Goal: Information Seeking & Learning: Learn about a topic

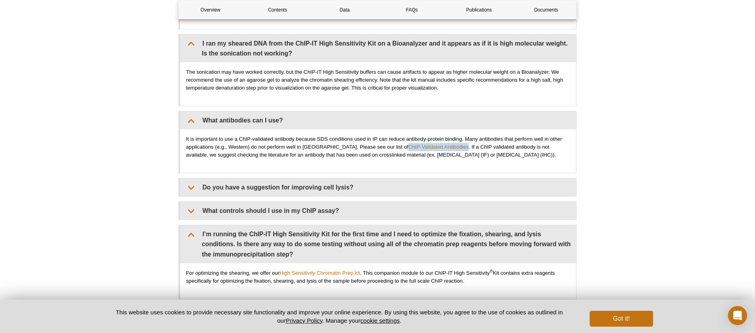
scroll to position [2619, 0]
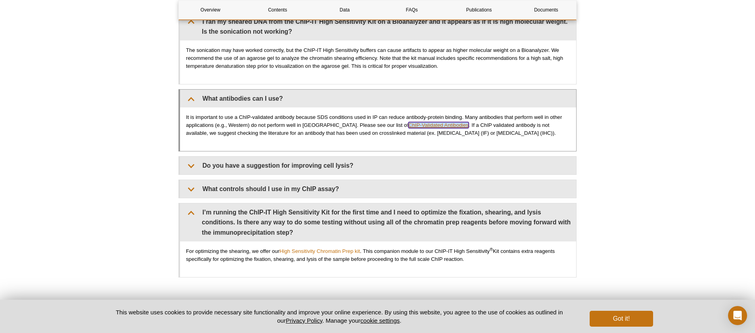
click at [409, 123] on link "ChIP-Validated Antibodies" at bounding box center [439, 125] width 60 height 6
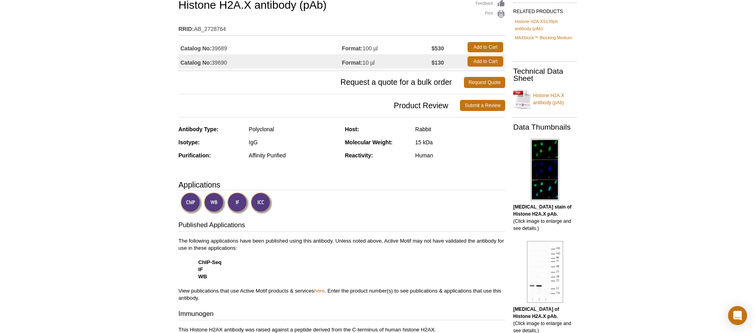
scroll to position [5, 0]
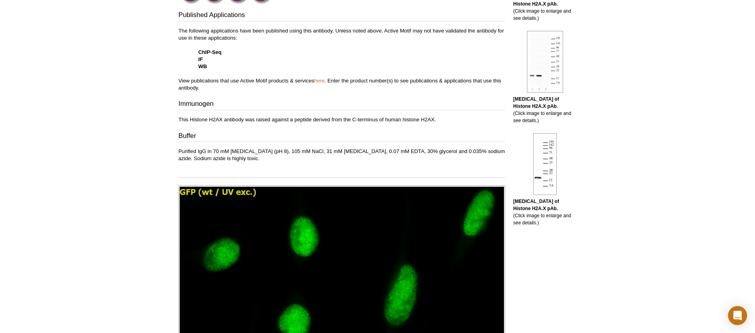
scroll to position [273, 0]
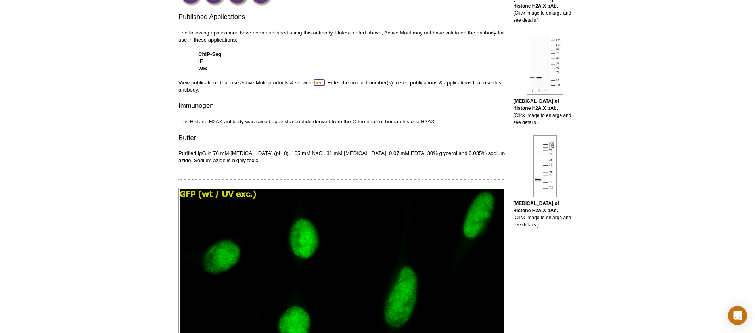
click at [323, 84] on link "here" at bounding box center [319, 83] width 10 height 6
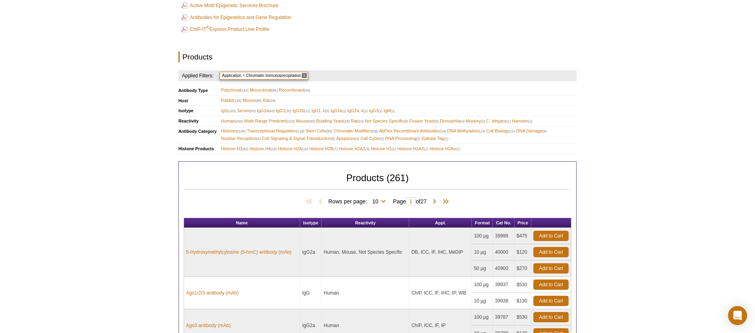
scroll to position [232, 0]
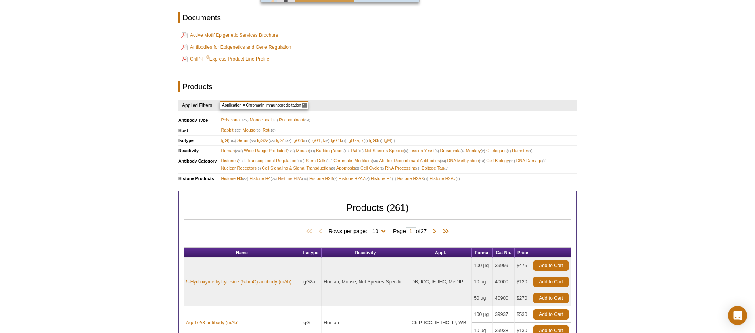
click at [292, 179] on span "Histone H2A (10)" at bounding box center [293, 179] width 30 height 8
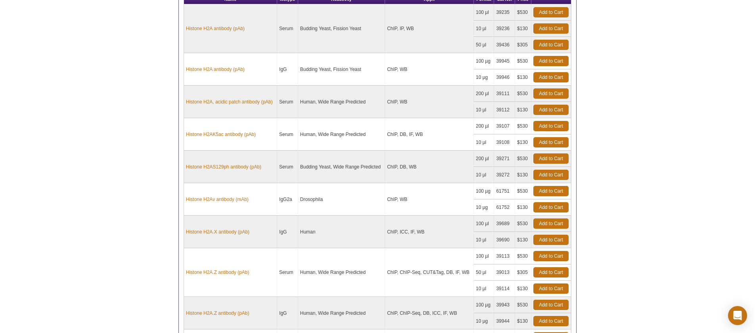
scroll to position [412, 0]
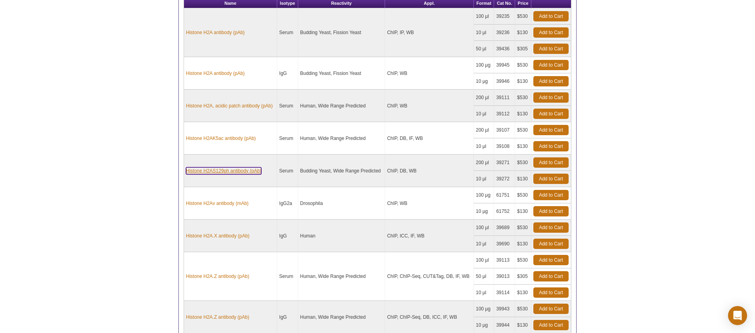
click at [242, 173] on link "Histone H2AS129ph antibody (pAb)" at bounding box center [223, 170] width 75 height 7
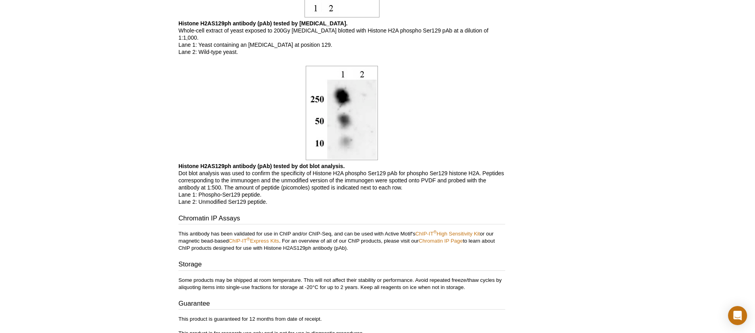
scroll to position [658, 0]
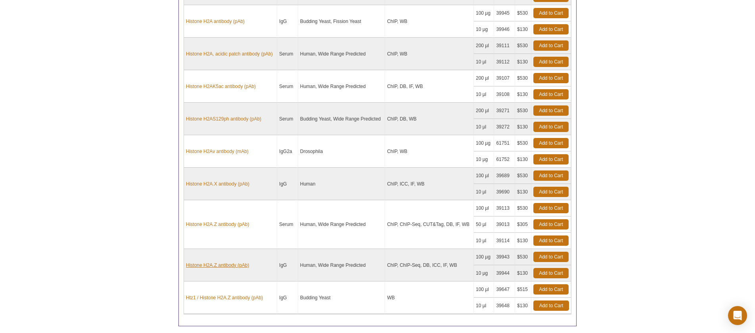
scroll to position [405, 0]
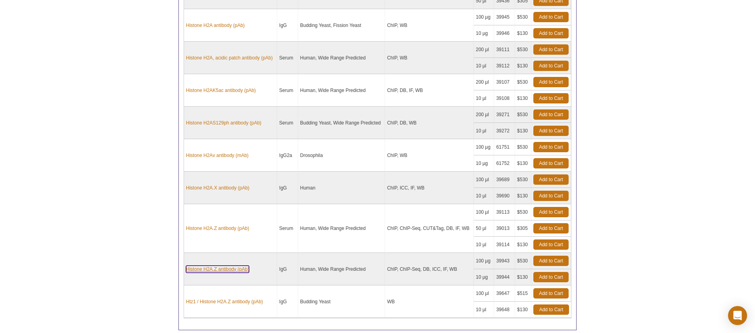
click at [229, 268] on link "Histone H2A.Z antibody (pAb)" at bounding box center [217, 269] width 63 height 7
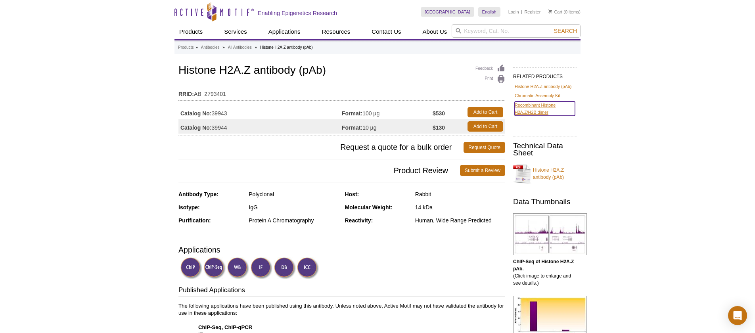
click at [546, 112] on link "Recombinant Histone H2A.Z/H2B dimer" at bounding box center [545, 109] width 60 height 14
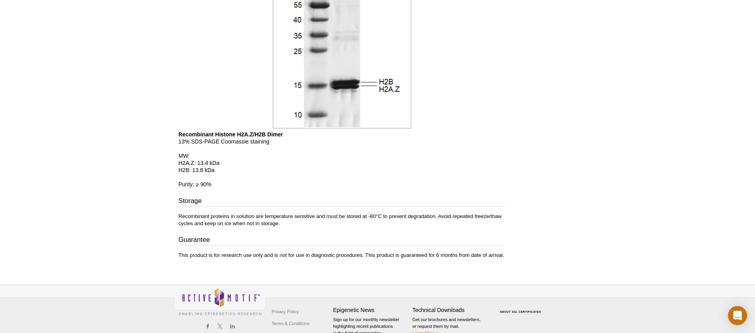
scroll to position [515, 0]
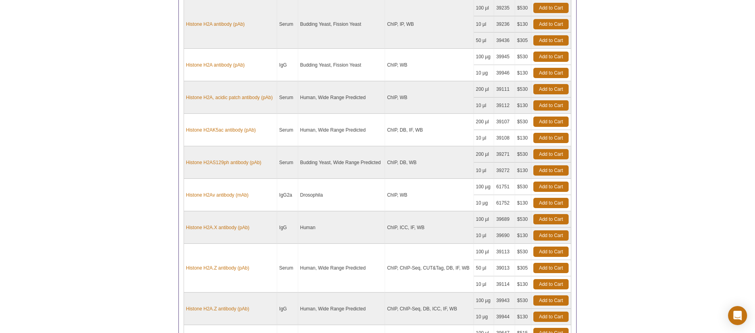
scroll to position [366, 0]
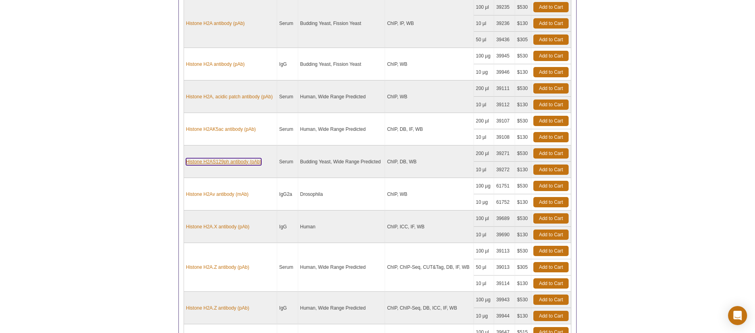
click at [240, 163] on link "Histone H2AS129ph antibody (pAb)" at bounding box center [223, 161] width 75 height 7
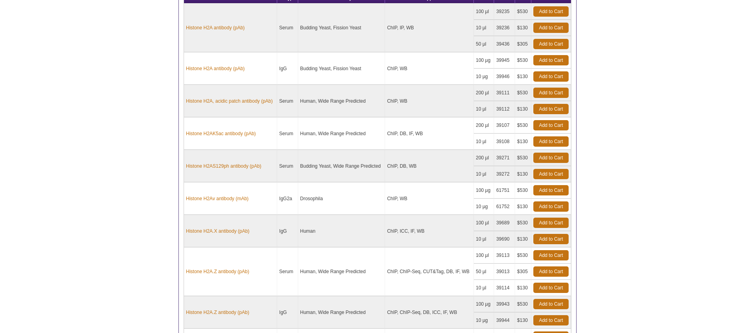
scroll to position [370, 0]
